Goal: Task Accomplishment & Management: Manage account settings

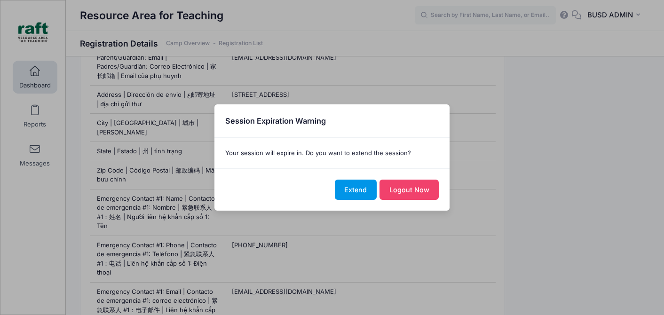
click at [360, 190] on button "Extend" at bounding box center [356, 190] width 42 height 20
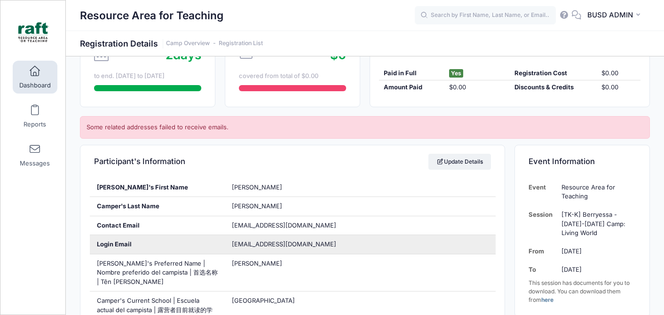
scroll to position [34, 0]
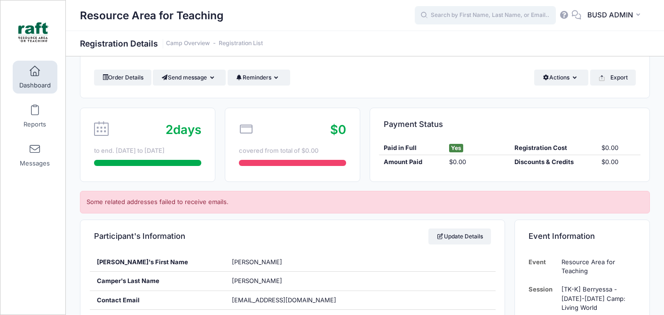
click at [494, 16] on input "text" at bounding box center [485, 15] width 141 height 19
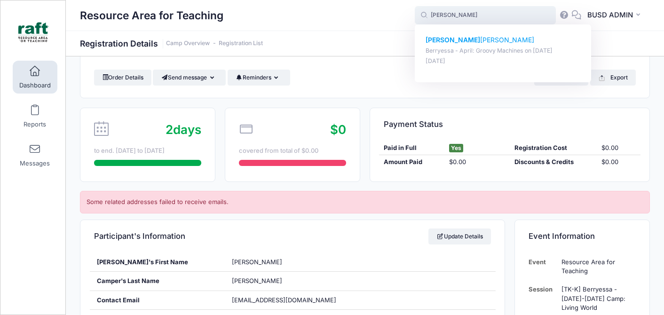
click at [471, 52] on p "Berryessa - April: Groovy Machines on [DATE]" at bounding box center [502, 51] width 155 height 9
type input "[PERSON_NAME] (Berryessa - April: Groovy Machines, [DATE])"
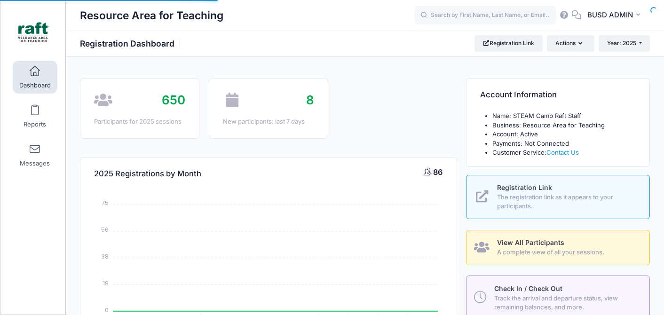
select select
